Goal: Task Accomplishment & Management: Manage account settings

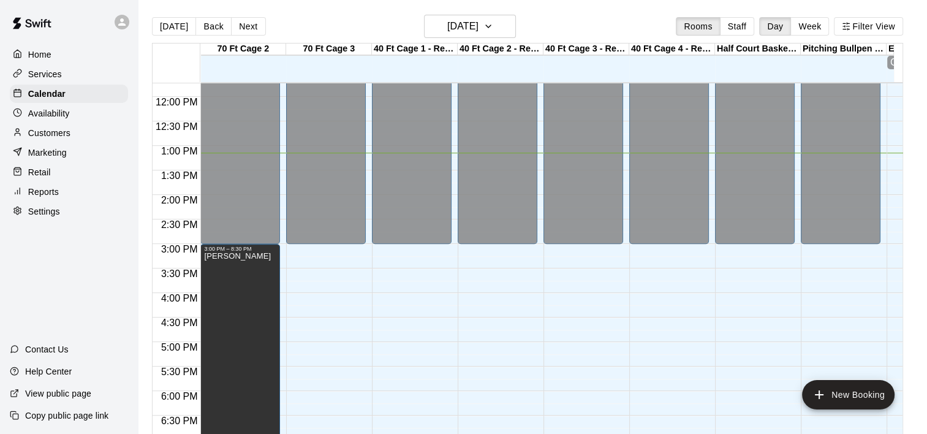
scroll to position [564, 0]
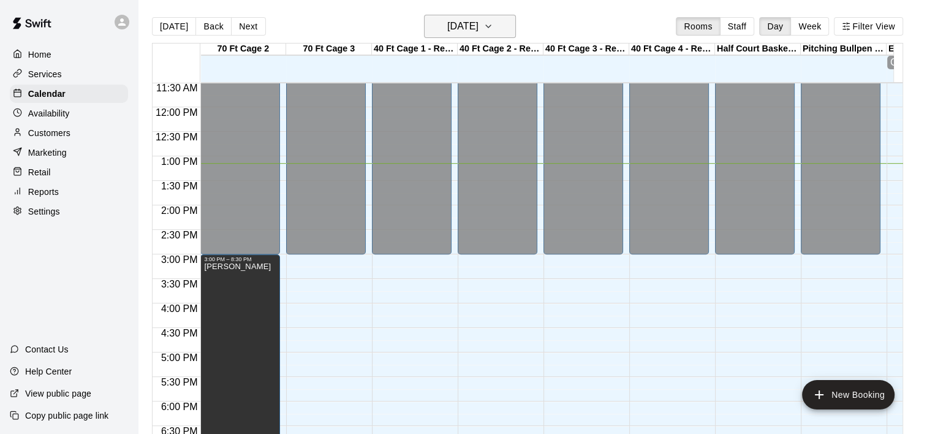
click at [493, 30] on icon "button" at bounding box center [488, 26] width 10 height 15
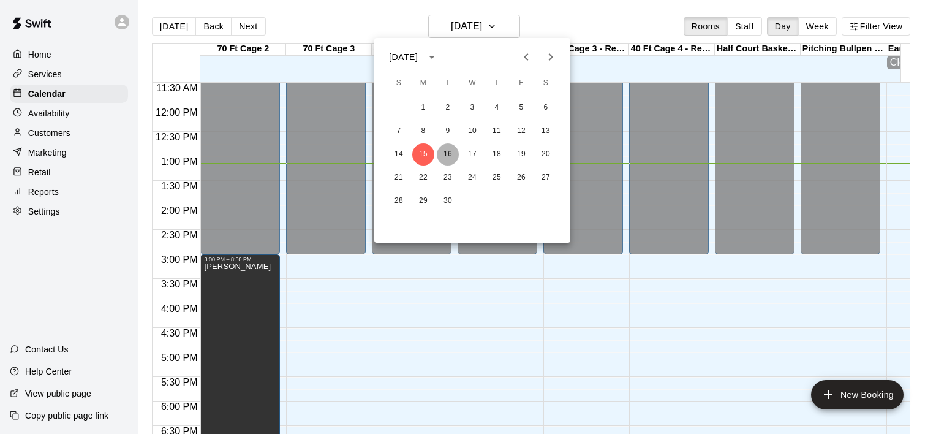
click at [448, 157] on button "16" at bounding box center [448, 154] width 22 height 22
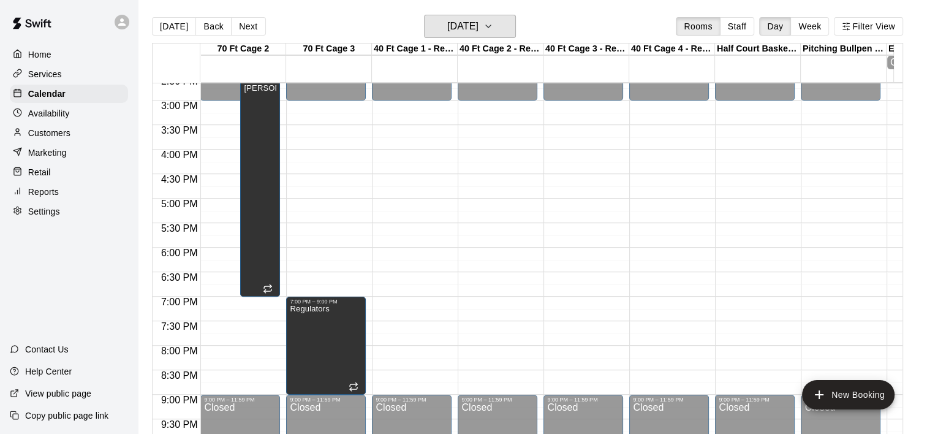
scroll to position [719, 0]
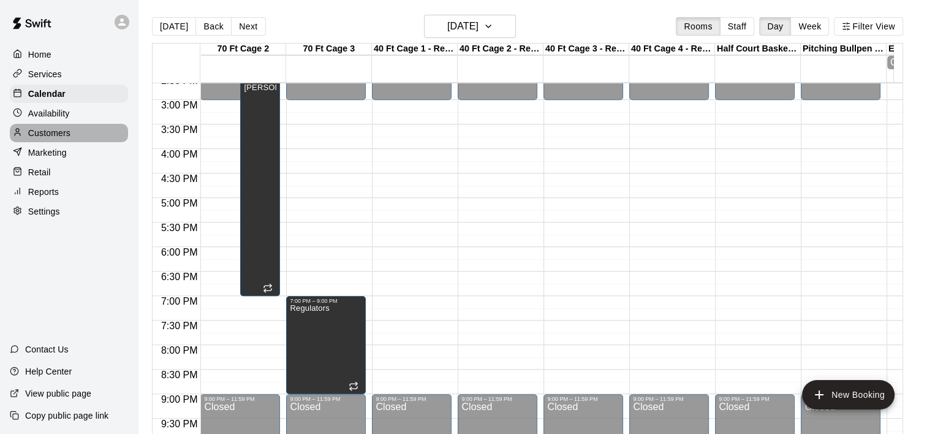
click at [45, 139] on p "Customers" at bounding box center [49, 133] width 42 height 12
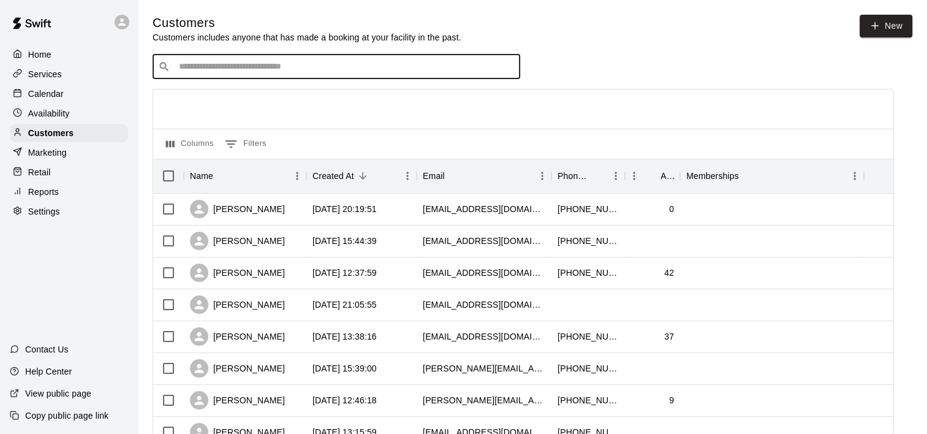
click at [337, 73] on input "Search customers by name or email" at bounding box center [344, 67] width 339 height 12
type input "*"
click at [346, 73] on input "Search customers by name or email" at bounding box center [344, 67] width 339 height 12
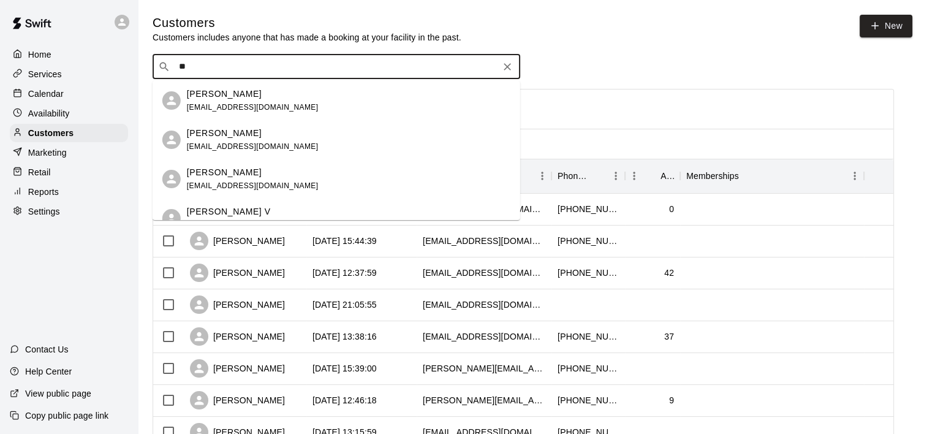
type input "*"
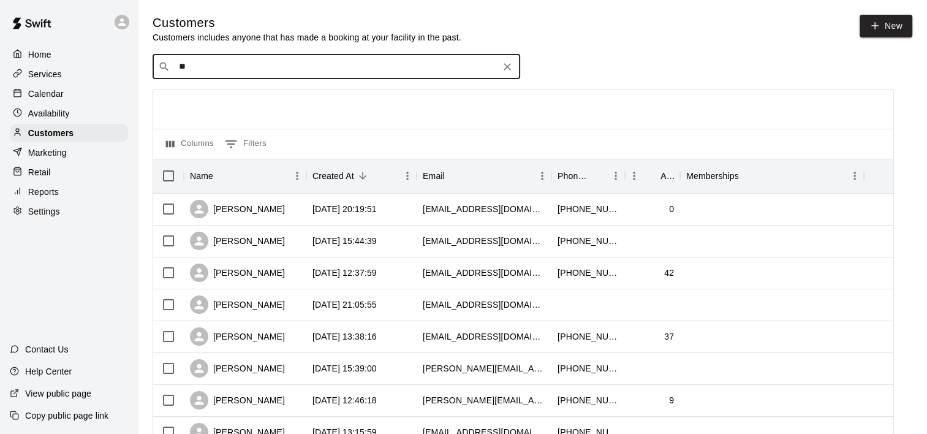
type input "*"
click at [319, 67] on input "**********" at bounding box center [335, 67] width 321 height 12
type input "*"
click at [273, 71] on input "********" at bounding box center [335, 67] width 321 height 12
type input "*"
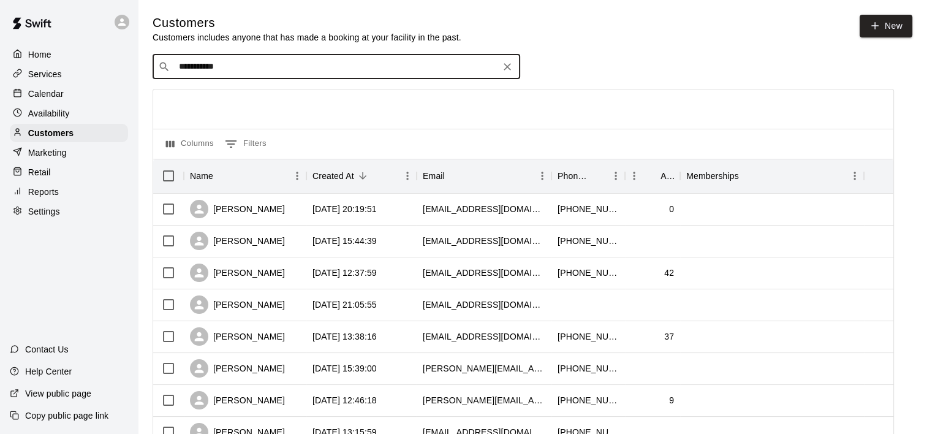
type input "**********"
click at [273, 71] on input "**********" at bounding box center [335, 67] width 321 height 12
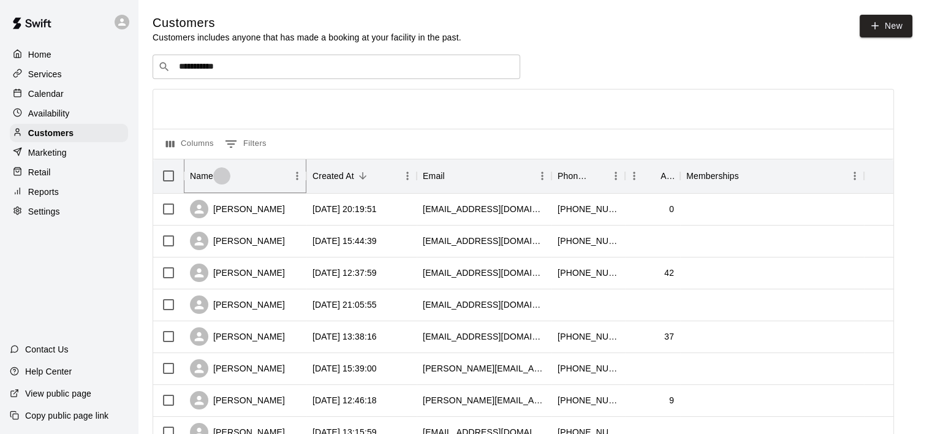
click at [223, 178] on icon "Sort" at bounding box center [221, 175] width 11 height 11
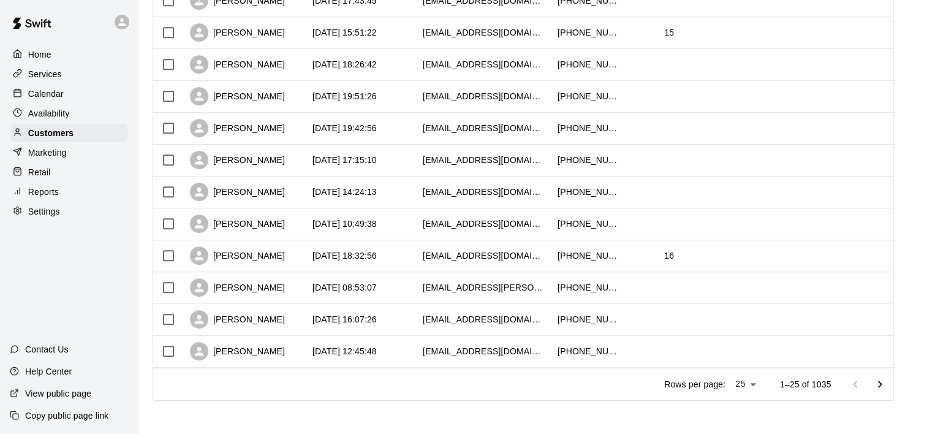
scroll to position [625, 0]
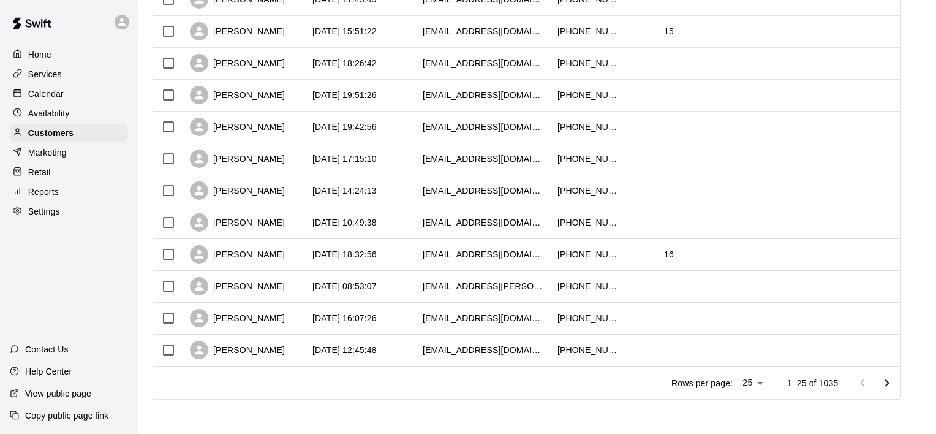
click at [756, 414] on li "100" at bounding box center [751, 409] width 35 height 20
type input "***"
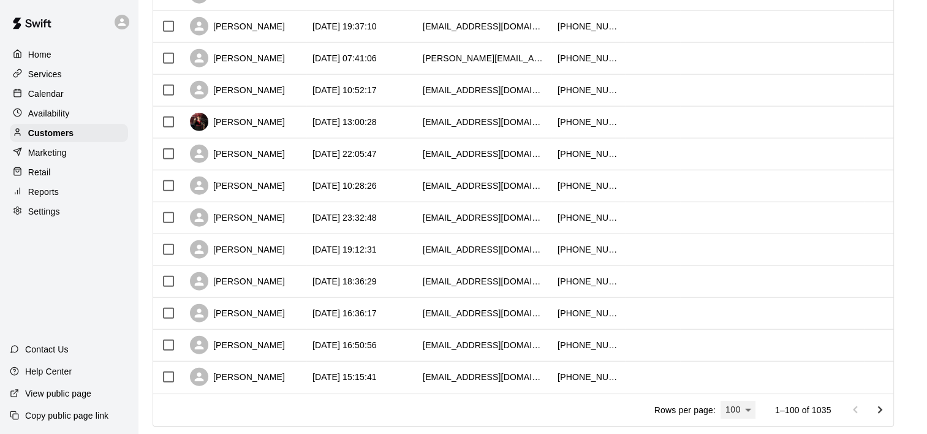
scroll to position [3015, 0]
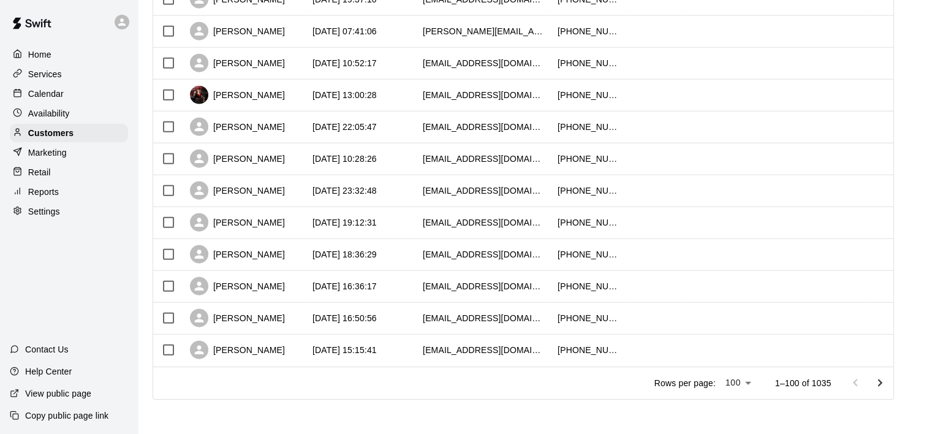
click at [887, 385] on icon "Go to next page" at bounding box center [880, 383] width 15 height 15
click at [886, 385] on icon "Go to next page" at bounding box center [880, 383] width 15 height 15
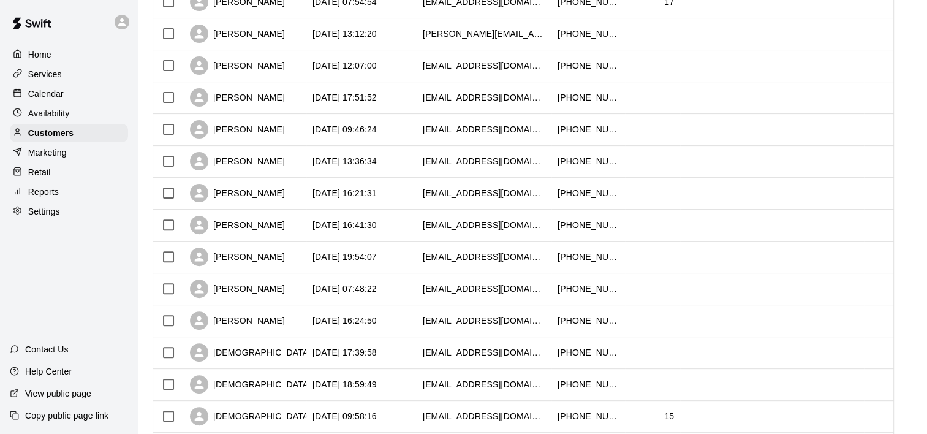
scroll to position [365, 0]
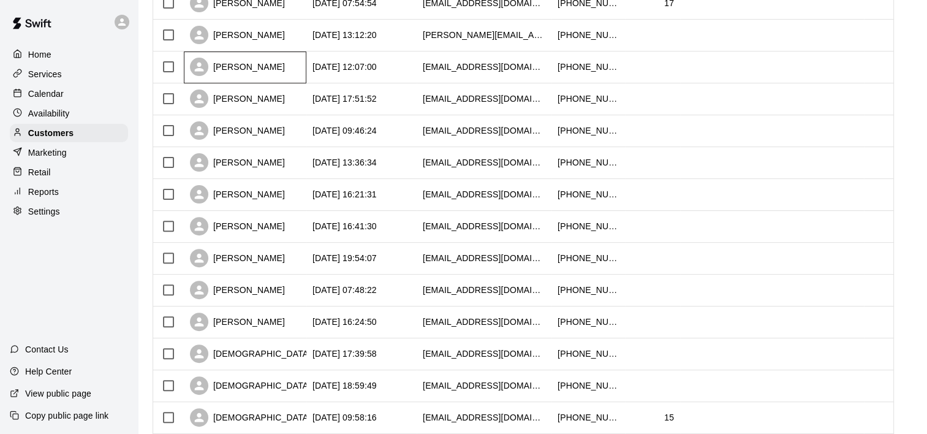
click at [241, 69] on div "[PERSON_NAME]" at bounding box center [237, 67] width 95 height 18
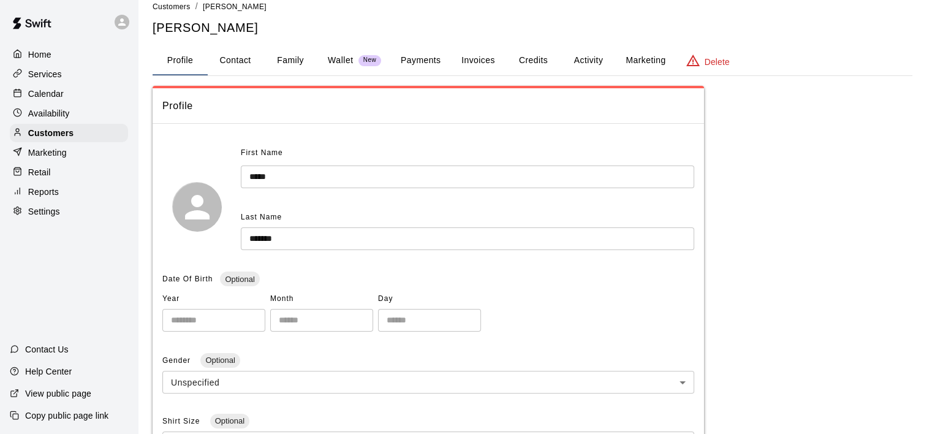
scroll to position [14, 0]
click at [237, 59] on button "Contact" at bounding box center [235, 61] width 55 height 29
select select "**"
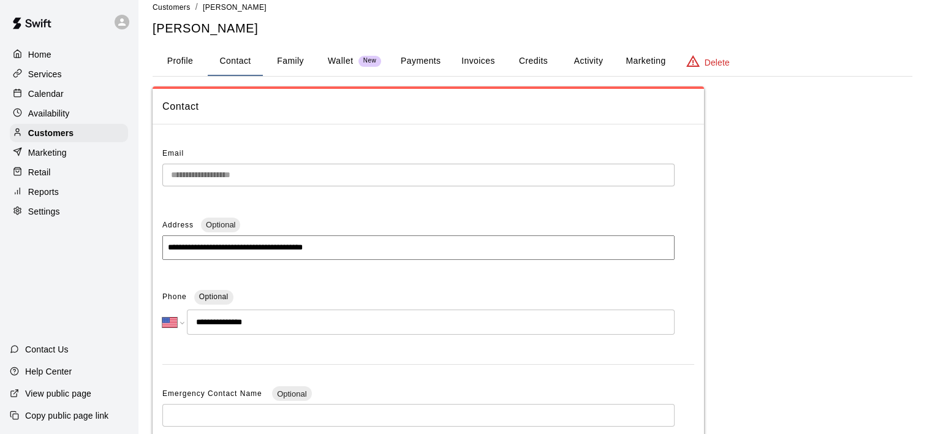
click at [589, 61] on button "Activity" at bounding box center [588, 61] width 55 height 29
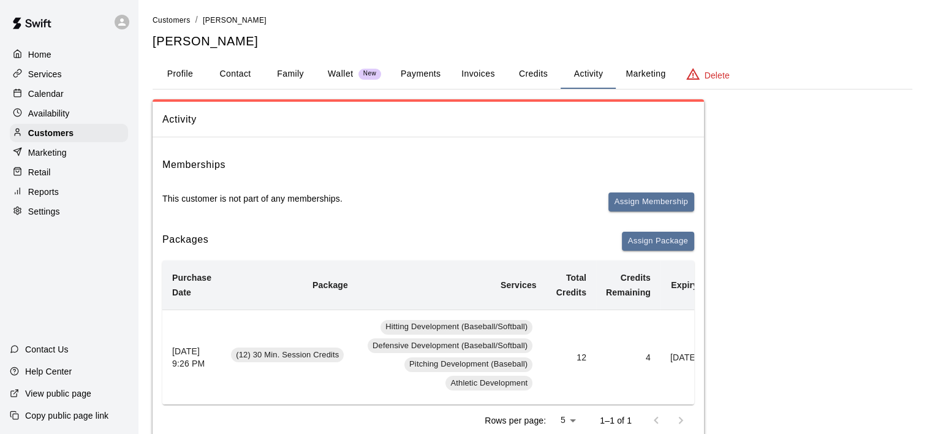
scroll to position [0, 0]
click at [422, 70] on button "Payments" at bounding box center [420, 75] width 59 height 29
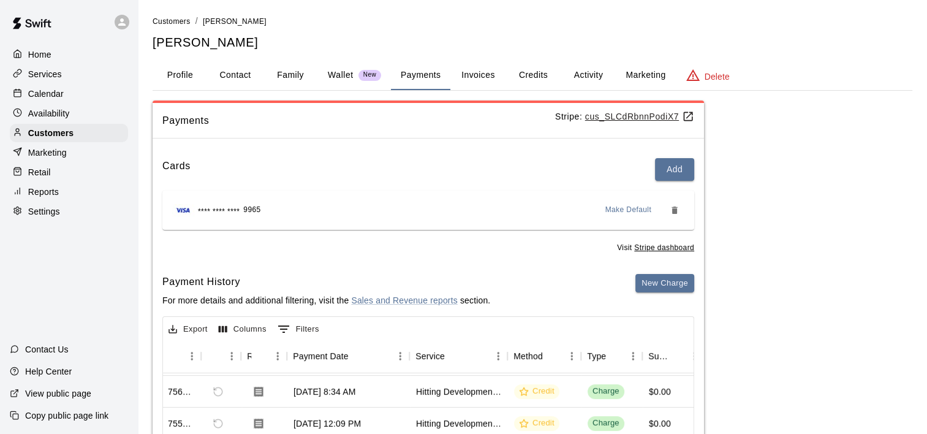
scroll to position [0, 32]
